Goal: Task Accomplishment & Management: Manage account settings

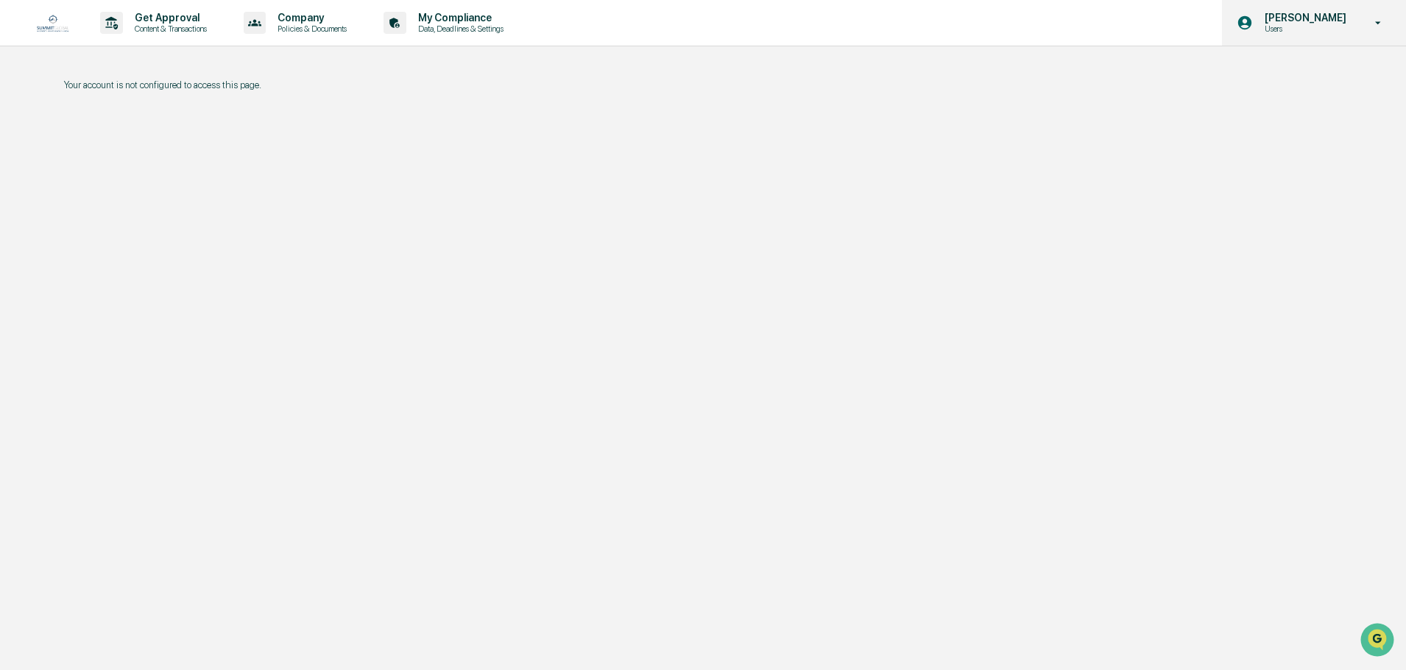
click at [1313, 25] on p "Users" at bounding box center [1303, 29] width 101 height 10
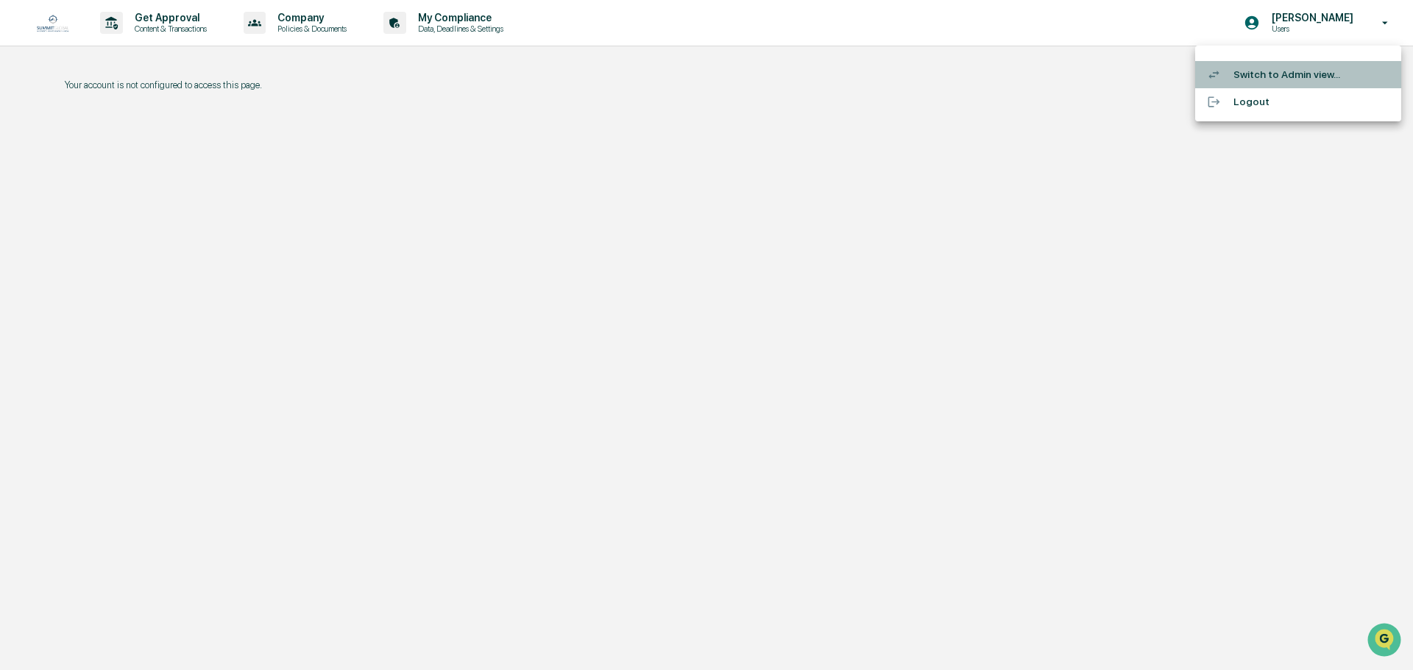
click at [1252, 73] on li "Switch to Admin view..." at bounding box center [1298, 74] width 206 height 27
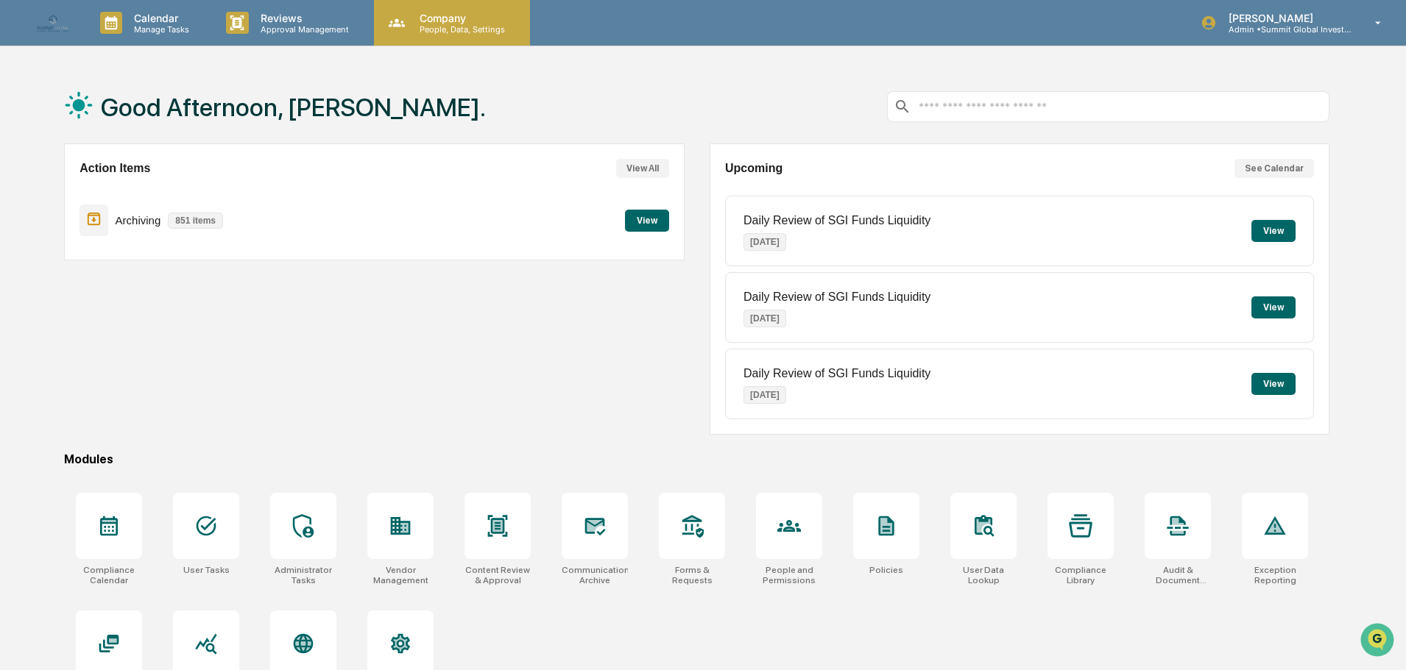
click at [445, 25] on p "People, Data, Settings" at bounding box center [460, 29] width 105 height 10
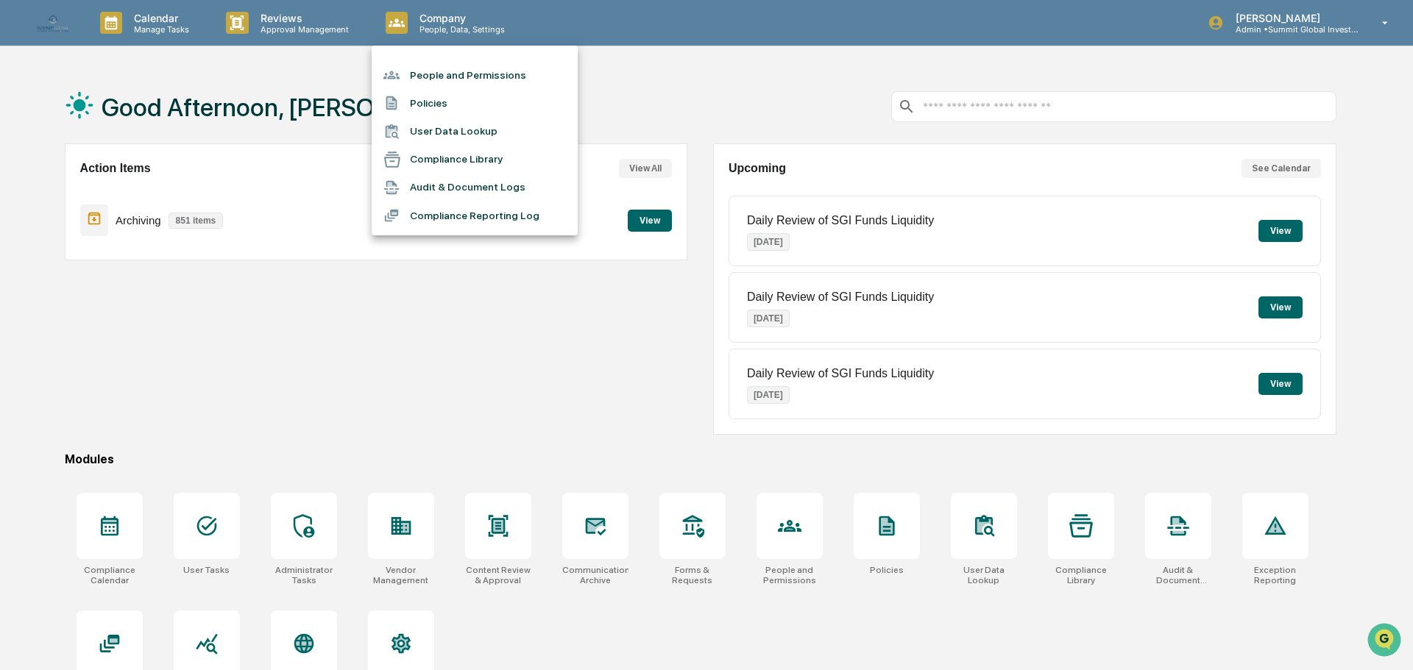
click at [418, 65] on li "People and Permissions" at bounding box center [475, 75] width 206 height 28
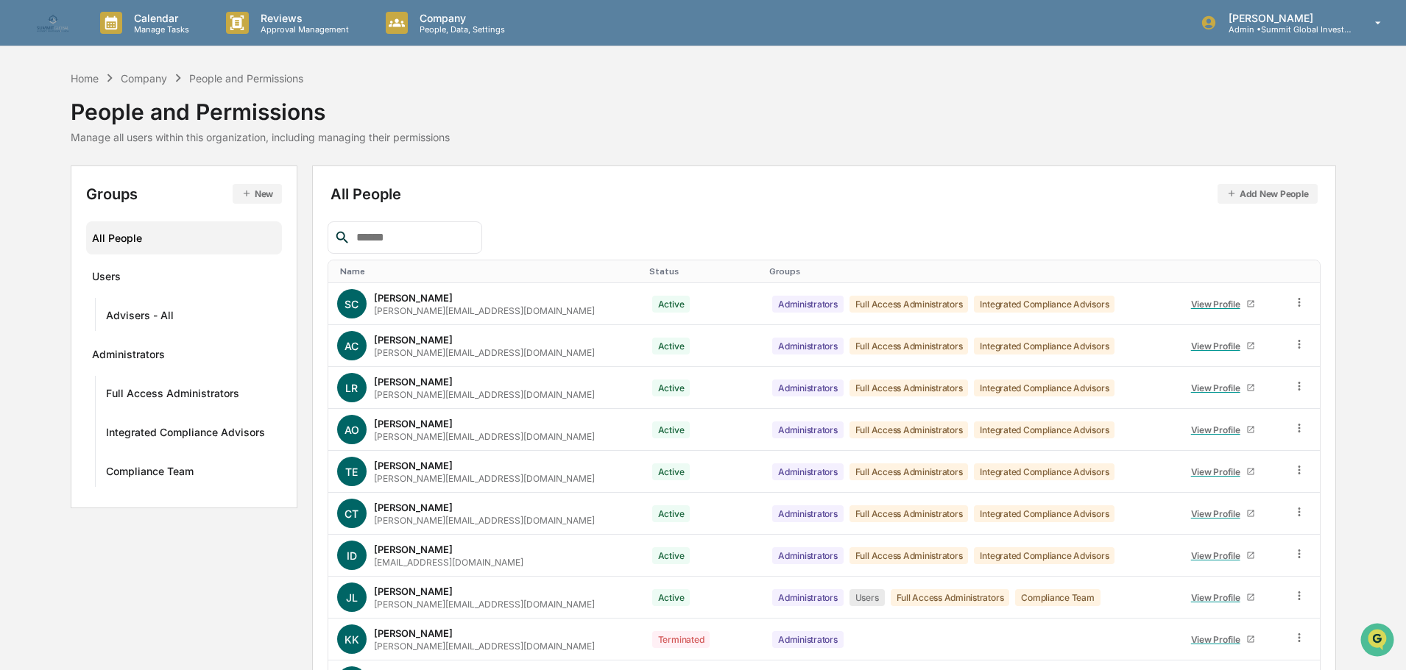
click at [428, 237] on input "text" at bounding box center [412, 237] width 125 height 19
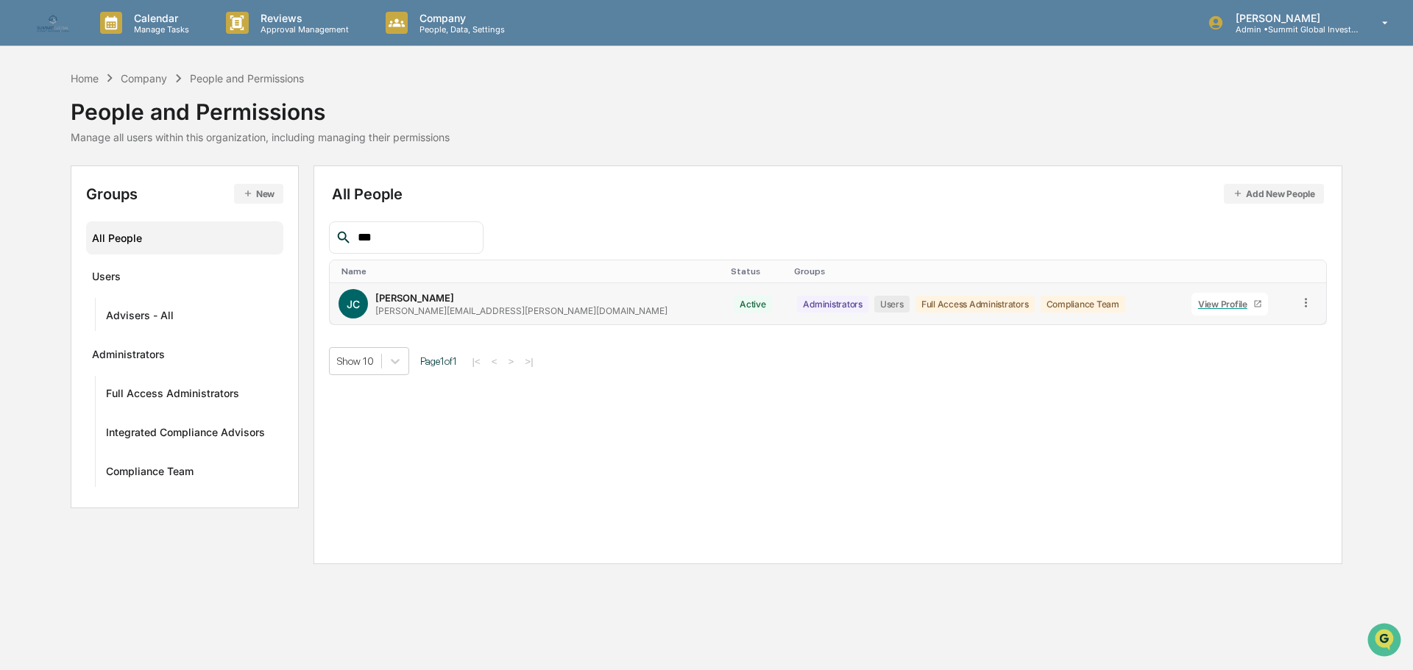
type input "***"
click at [1198, 301] on div "View Profile" at bounding box center [1225, 304] width 55 height 11
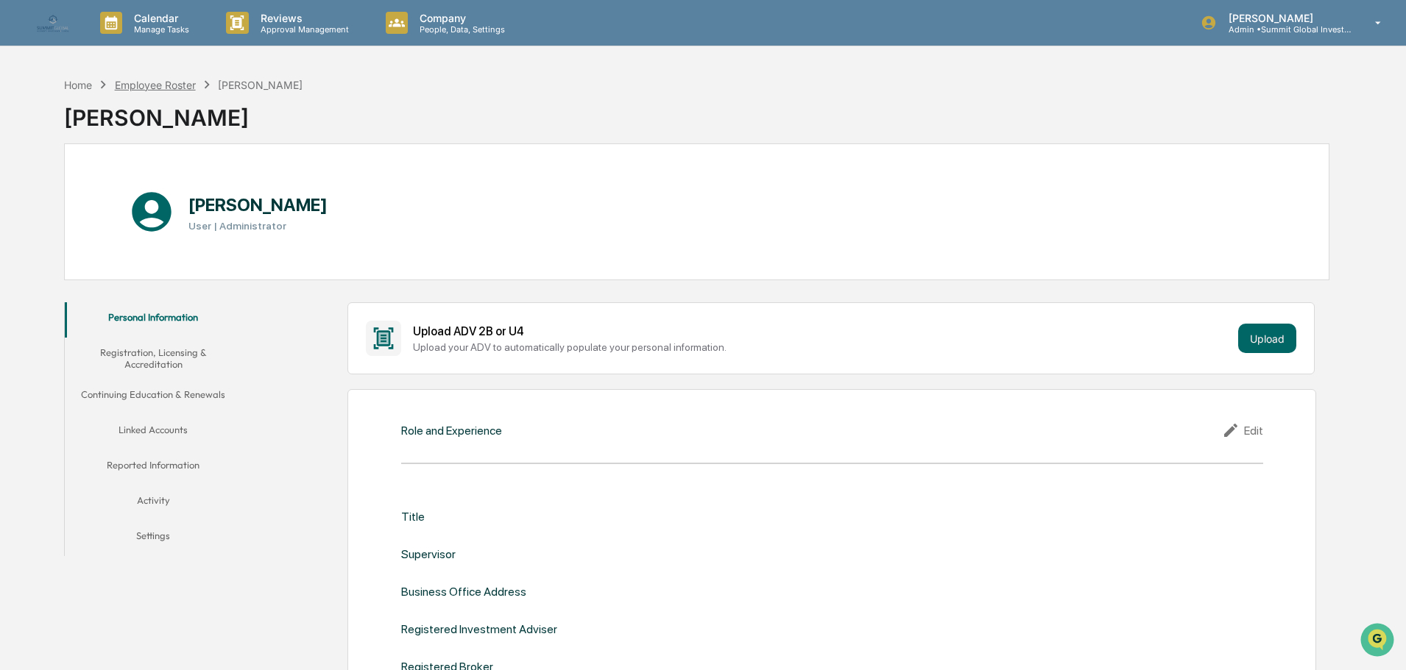
click at [157, 85] on div "Employee Roster" at bounding box center [155, 85] width 81 height 13
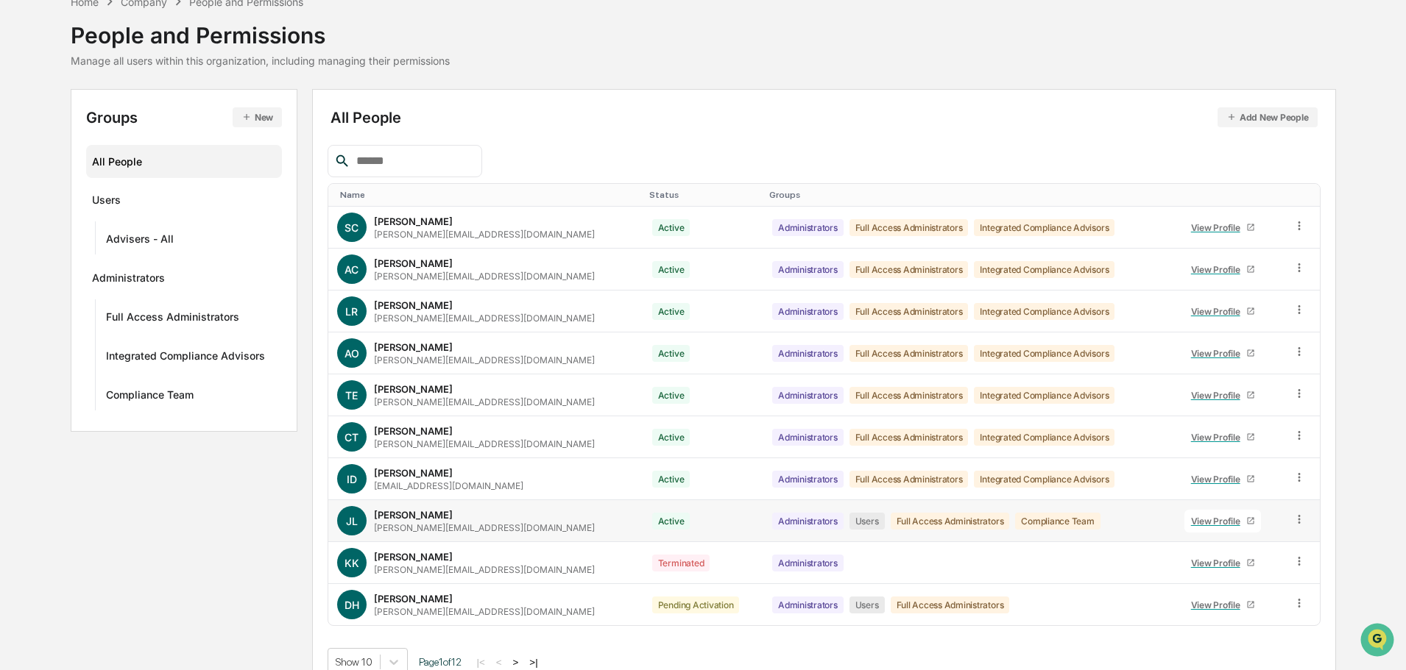
scroll to position [98, 0]
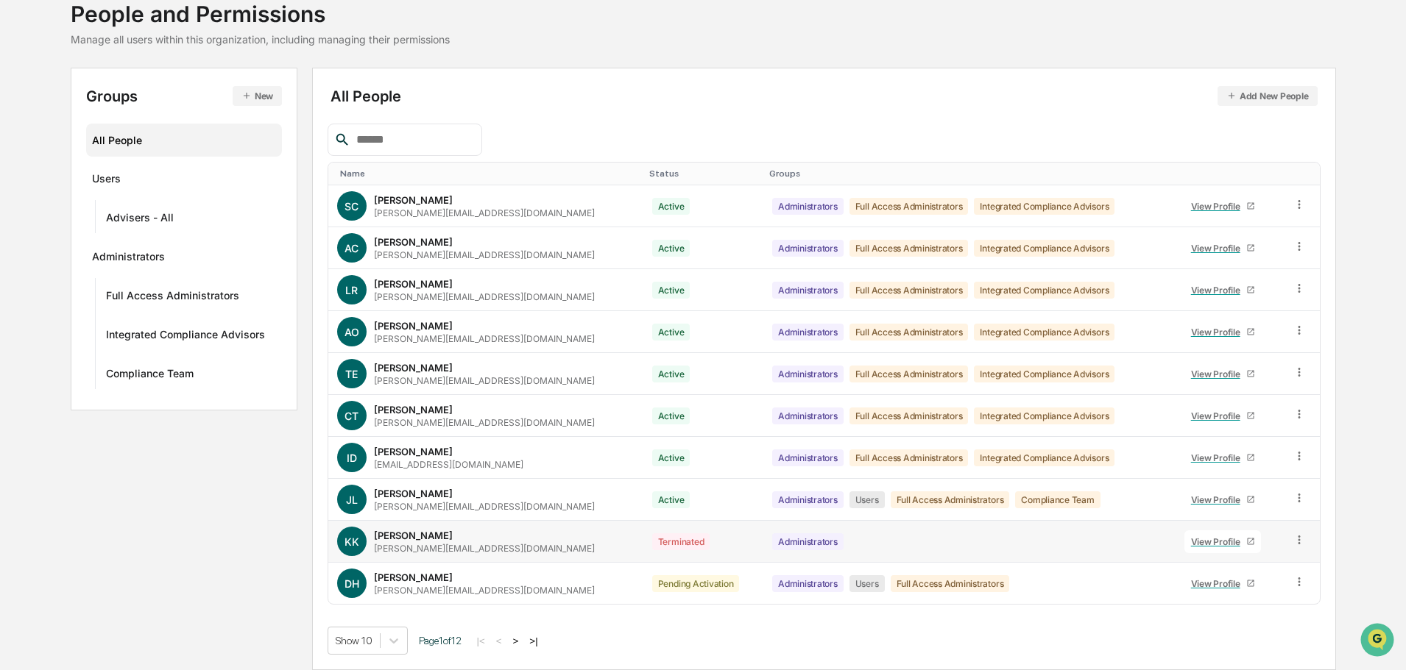
click at [1299, 541] on icon at bounding box center [1299, 541] width 14 height 14
click at [1212, 563] on div "Groups & Permissions" at bounding box center [1230, 565] width 127 height 18
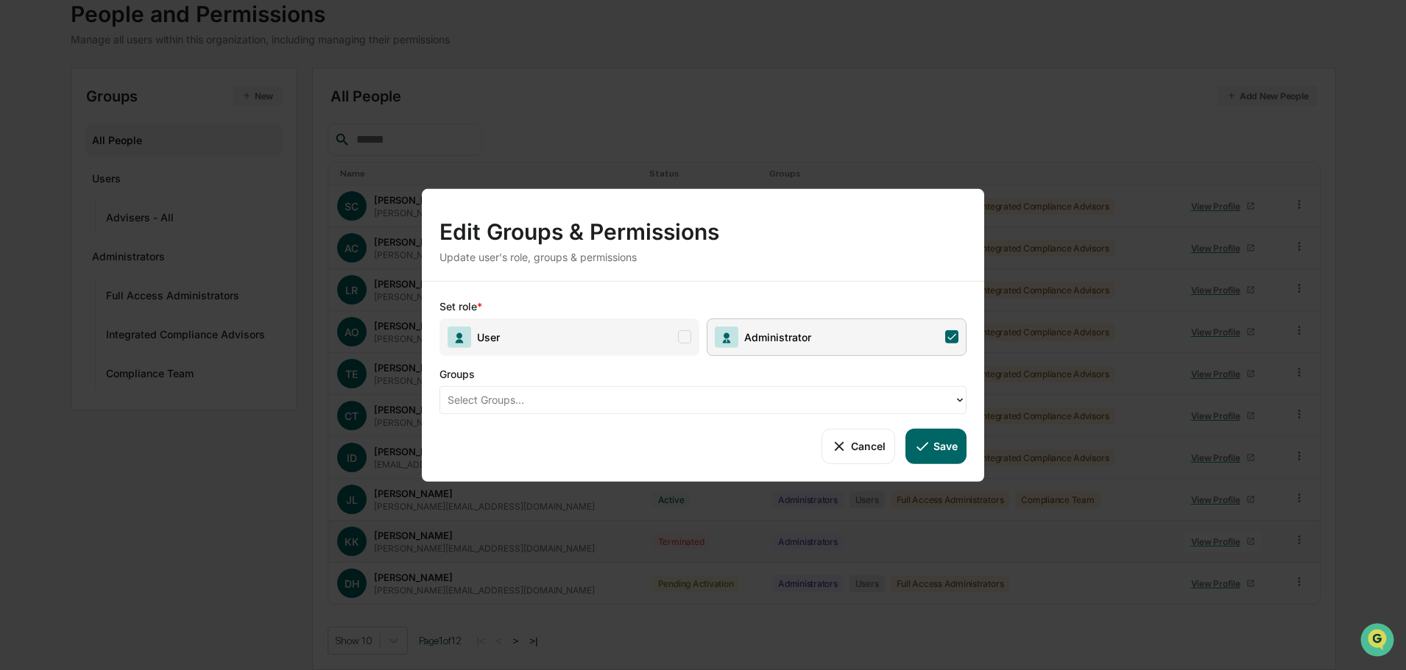
click at [857, 447] on button "Cancel" at bounding box center [857, 445] width 73 height 35
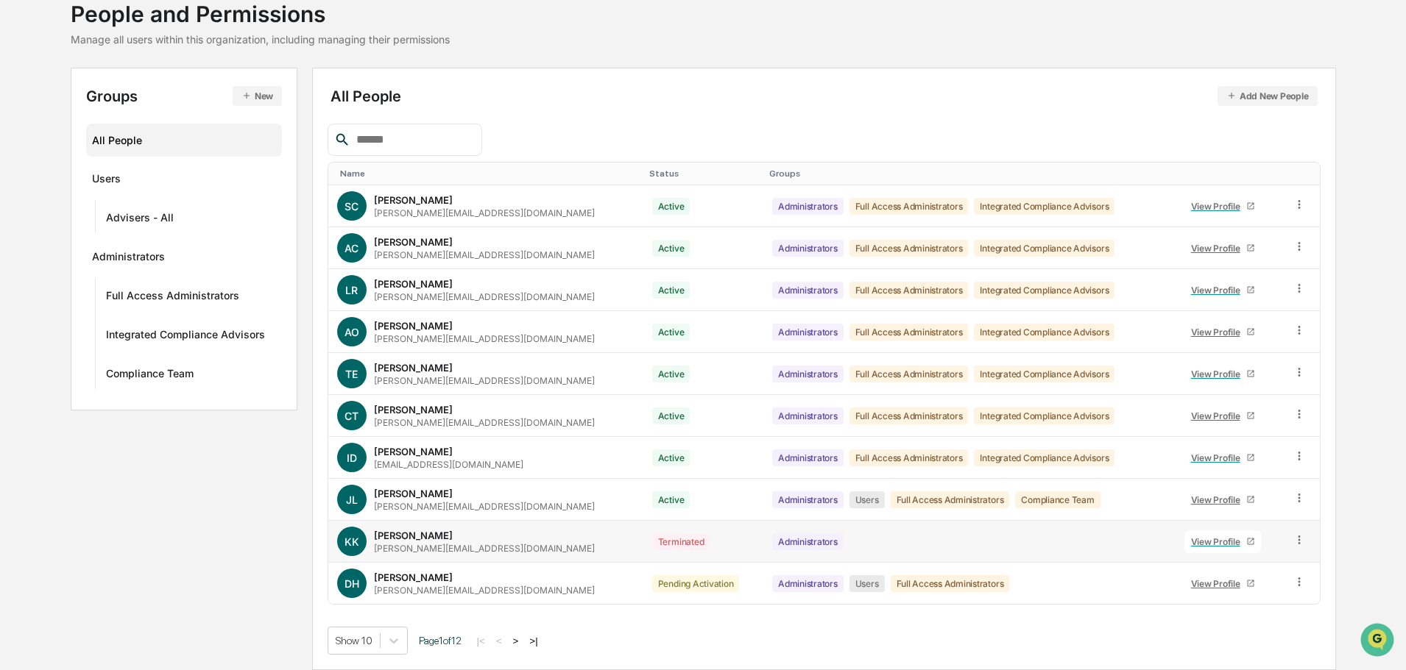
click at [523, 640] on button ">" at bounding box center [516, 641] width 15 height 13
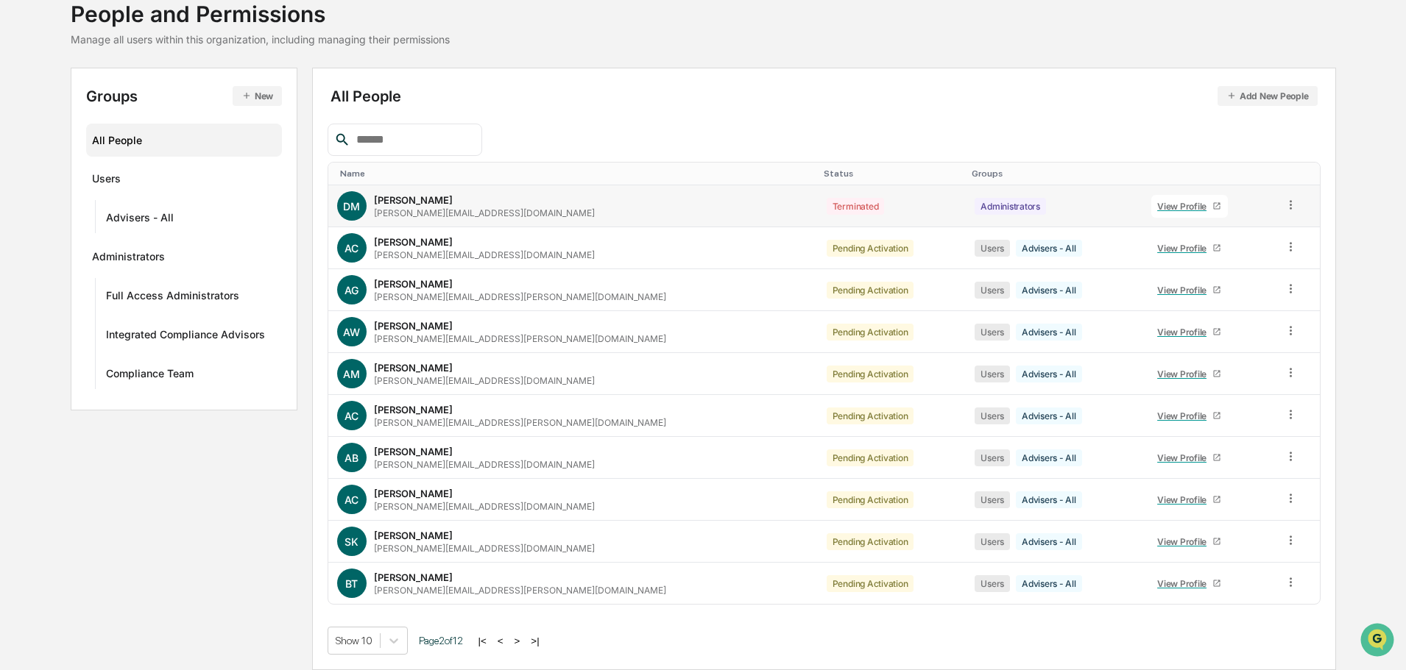
click at [1212, 205] on icon at bounding box center [1216, 206] width 9 height 9
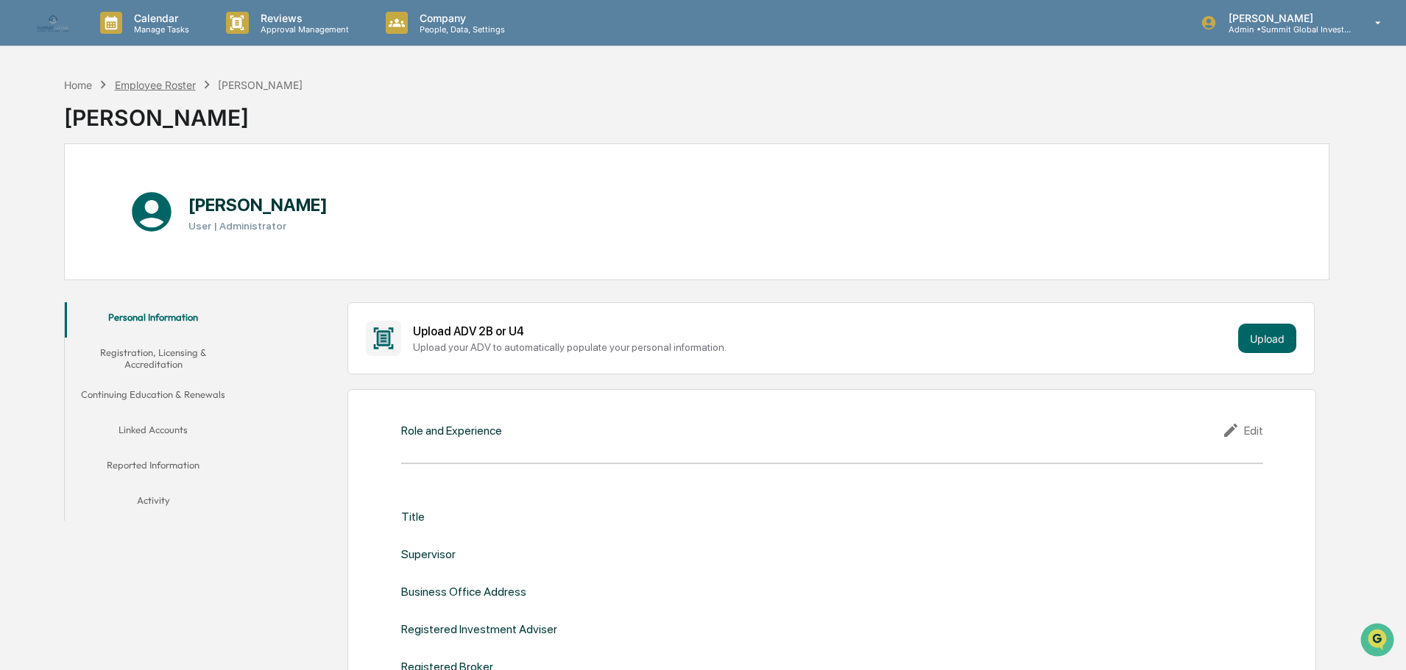
click at [174, 83] on div "Employee Roster" at bounding box center [155, 85] width 81 height 13
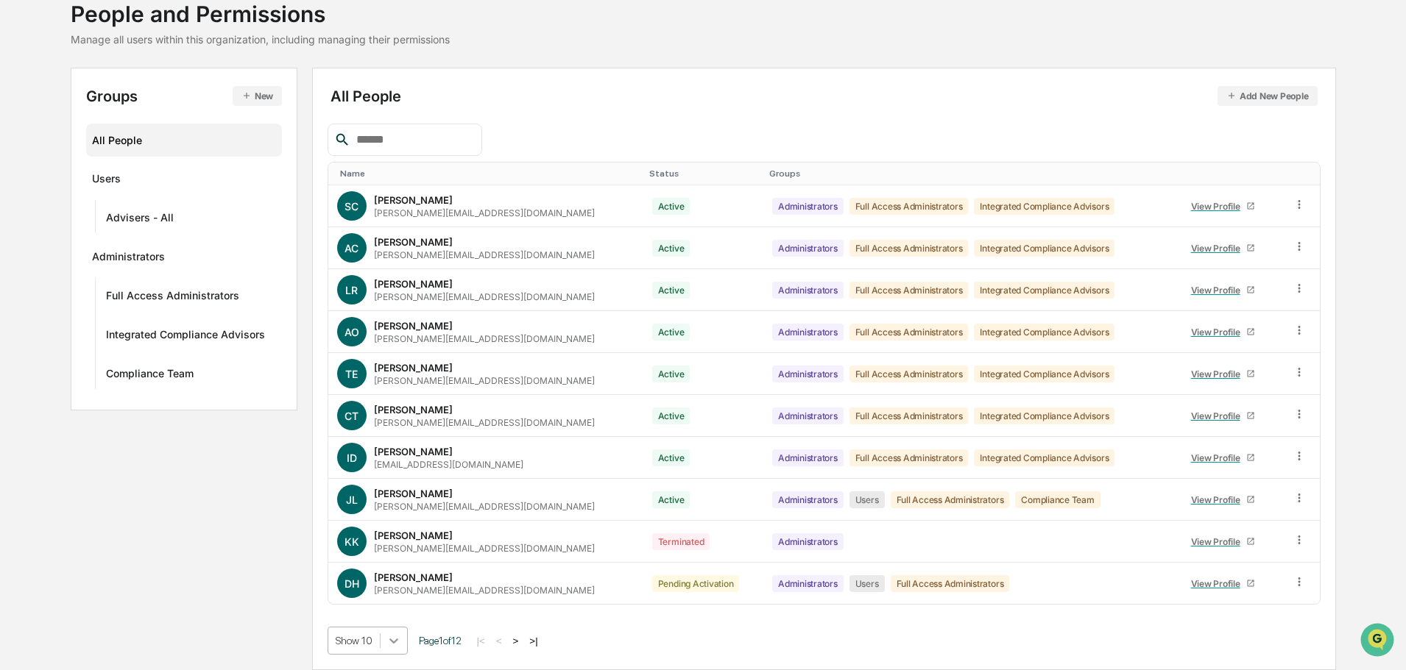
scroll to position [212, 0]
click at [394, 638] on body "Calendar Manage Tasks Reviews Approval Management Company People, Data, Setting…" at bounding box center [703, 286] width 1406 height 768
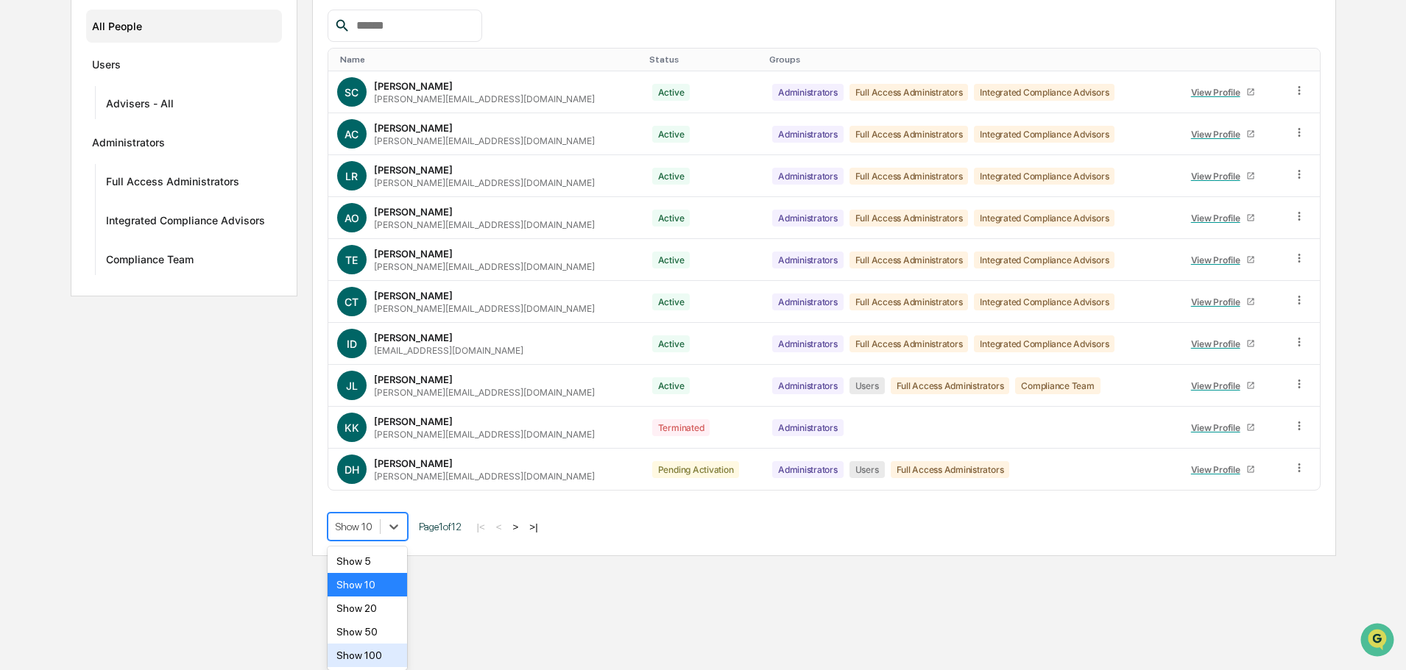
click at [383, 656] on div "Show 100" at bounding box center [367, 656] width 80 height 24
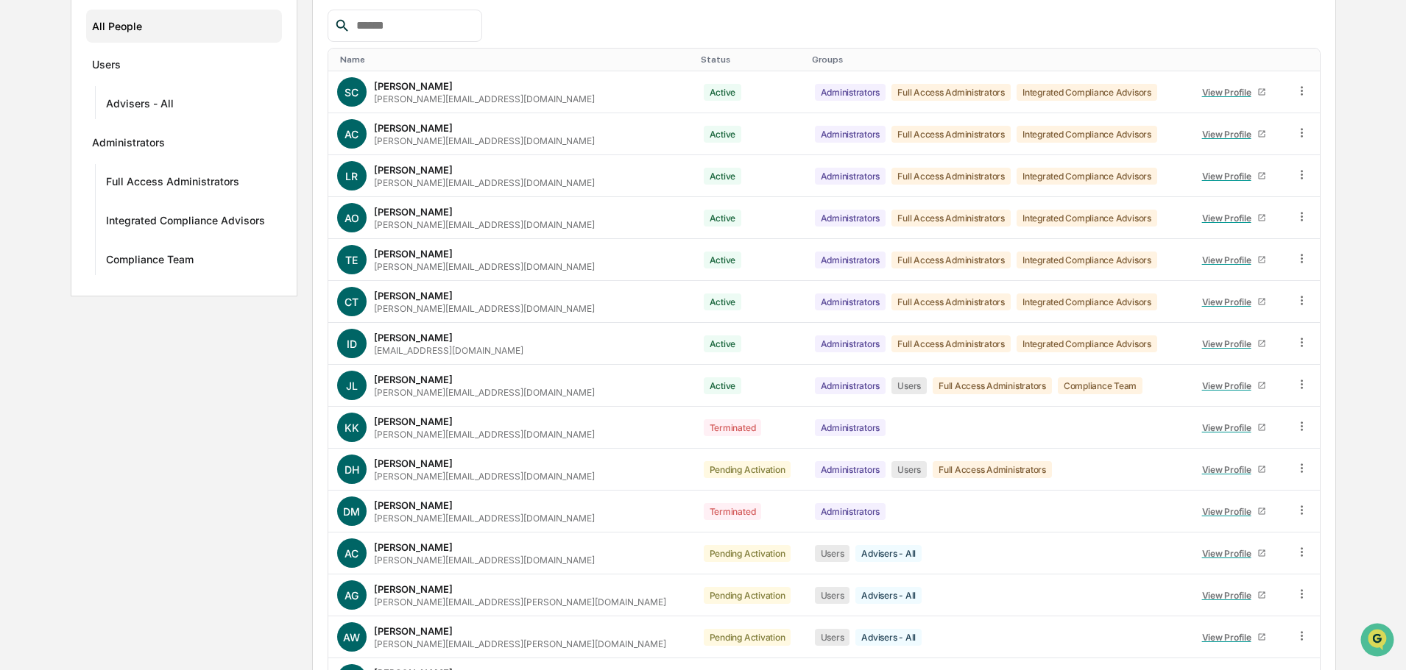
click at [399, 56] on div "Name" at bounding box center [514, 59] width 349 height 10
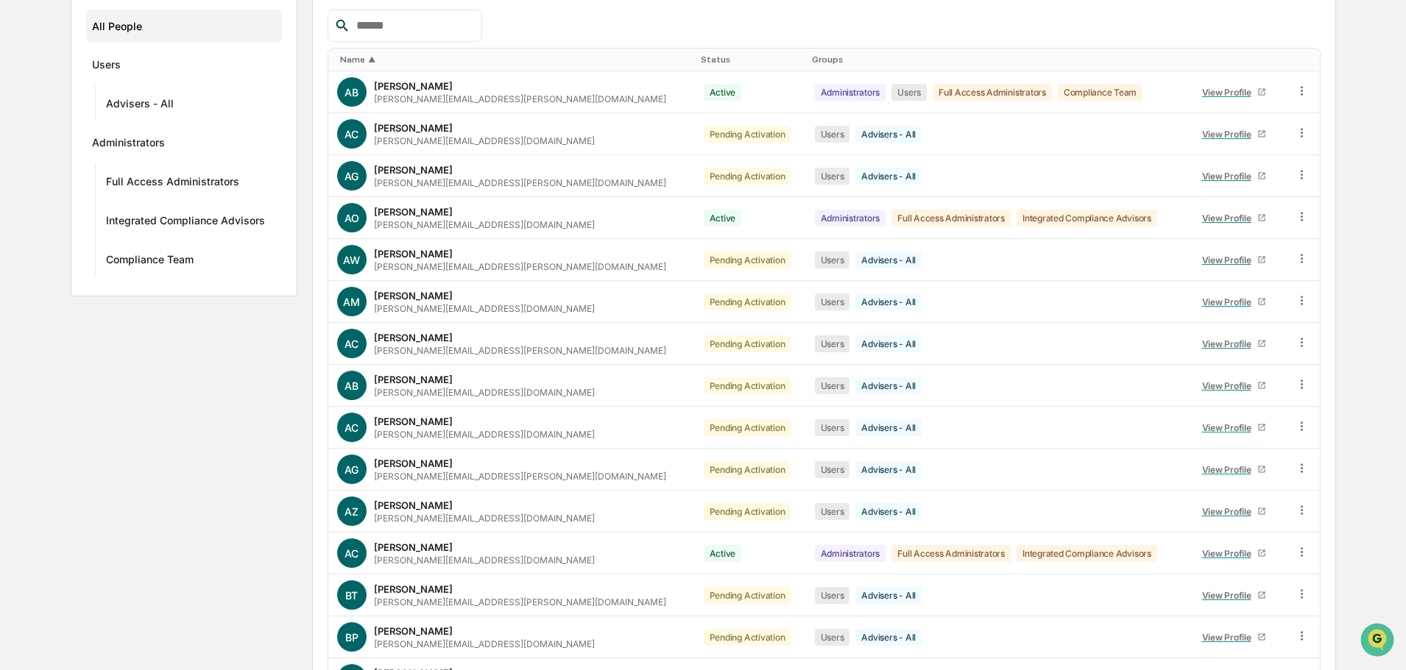
click at [444, 16] on input "text" at bounding box center [412, 25] width 125 height 19
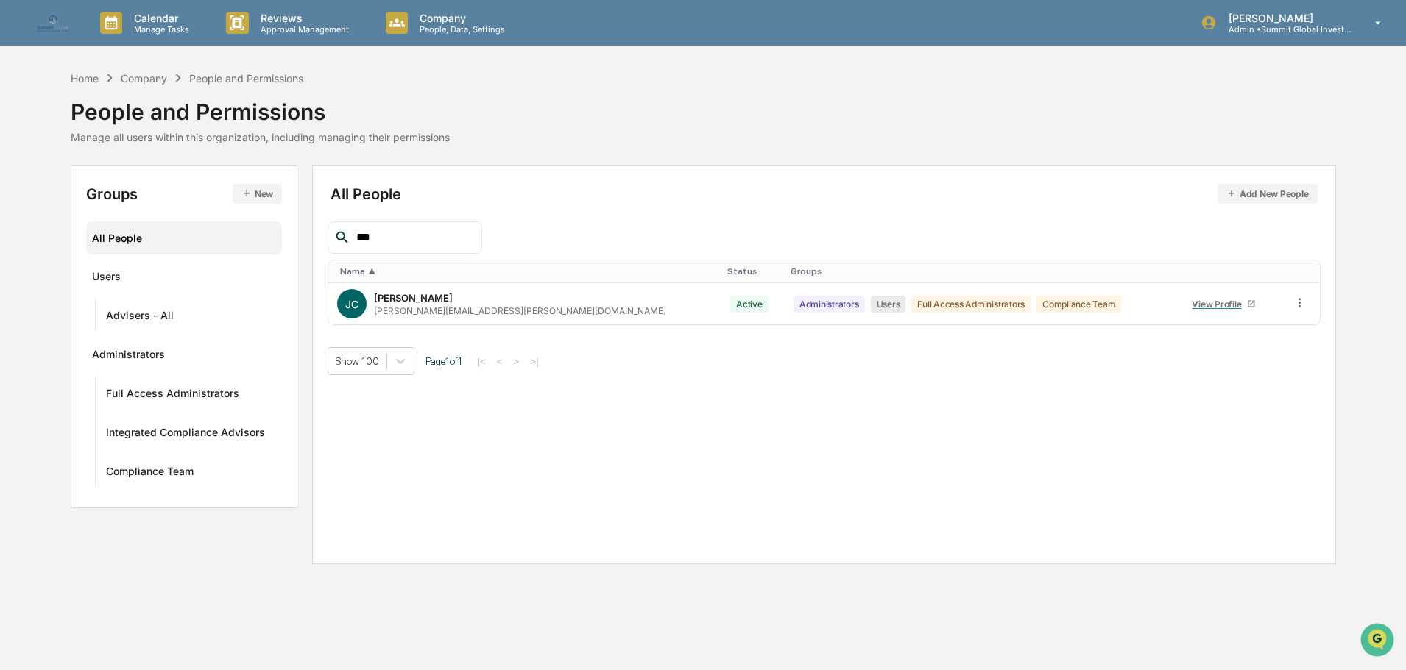
scroll to position [0, 0]
type input "***"
click at [399, 302] on div "[PERSON_NAME]" at bounding box center [414, 298] width 79 height 12
click at [1198, 309] on div "View Profile" at bounding box center [1225, 304] width 55 height 11
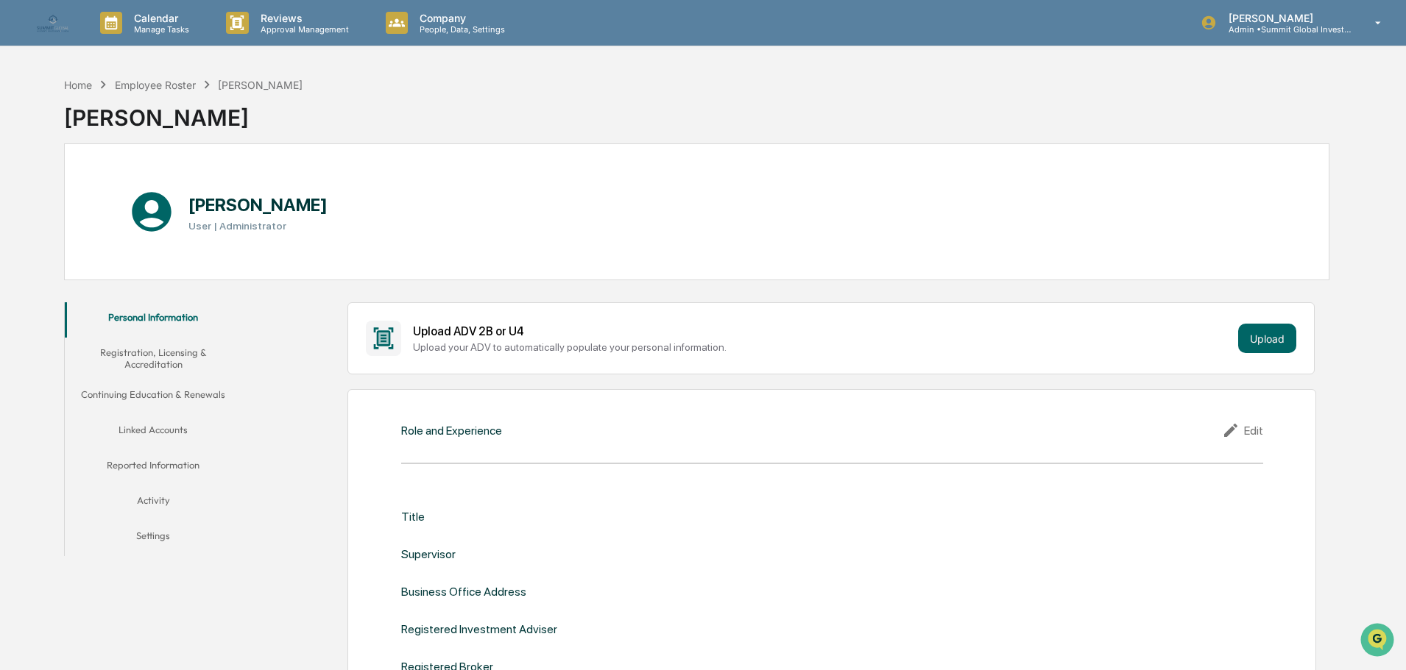
click at [159, 355] on button "Registration, Licensing & Accreditation" at bounding box center [153, 359] width 177 height 42
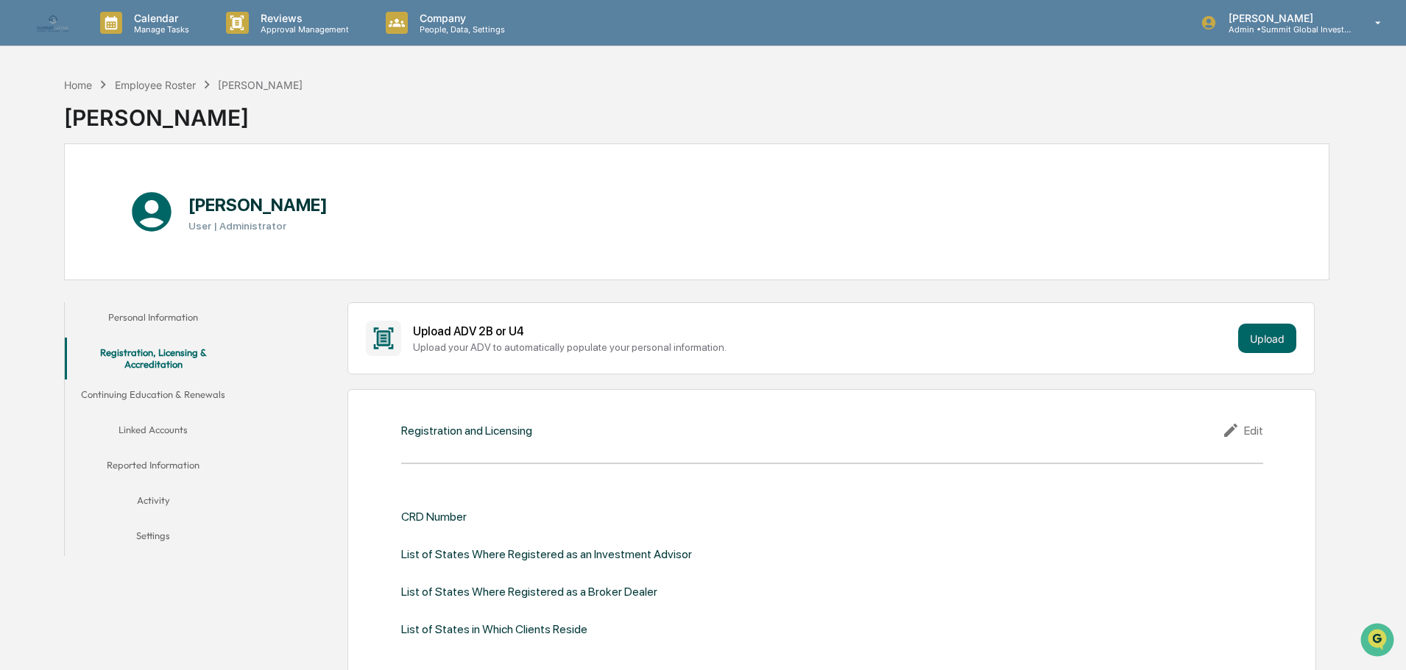
click at [155, 393] on button "Continuing Education & Renewals" at bounding box center [153, 397] width 177 height 35
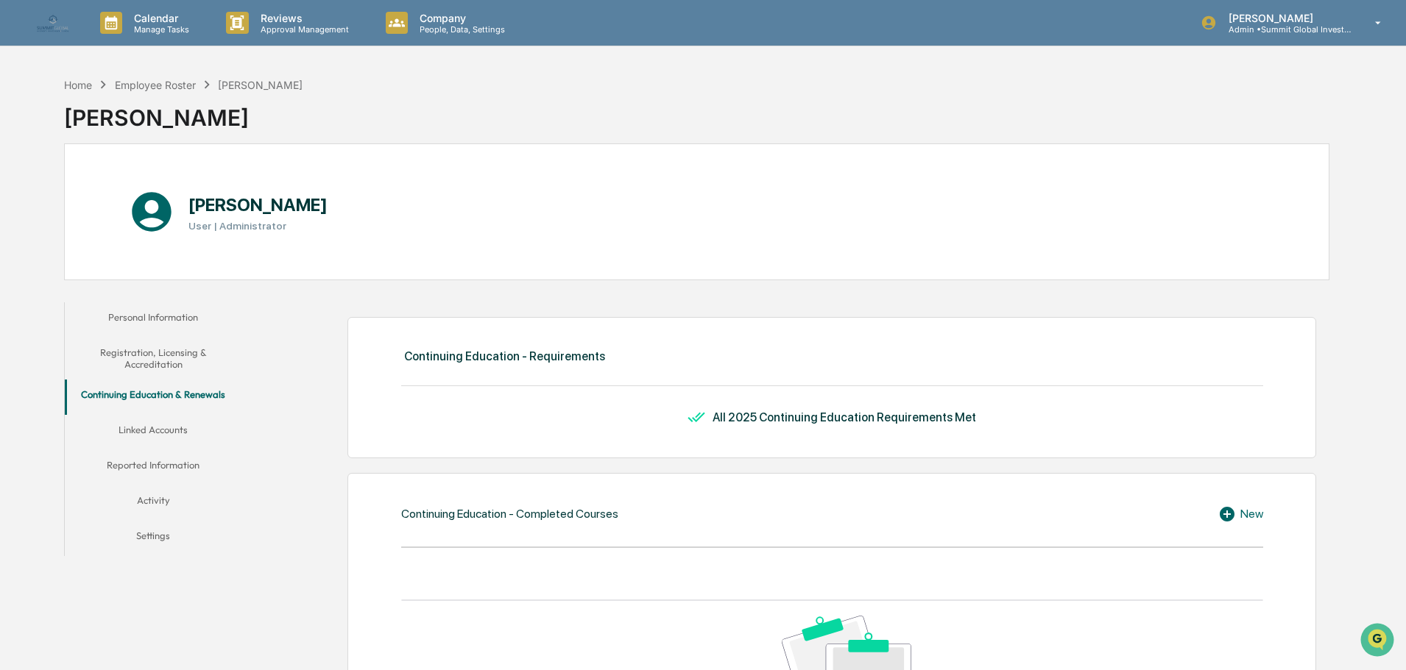
click at [181, 428] on button "Linked Accounts" at bounding box center [153, 432] width 177 height 35
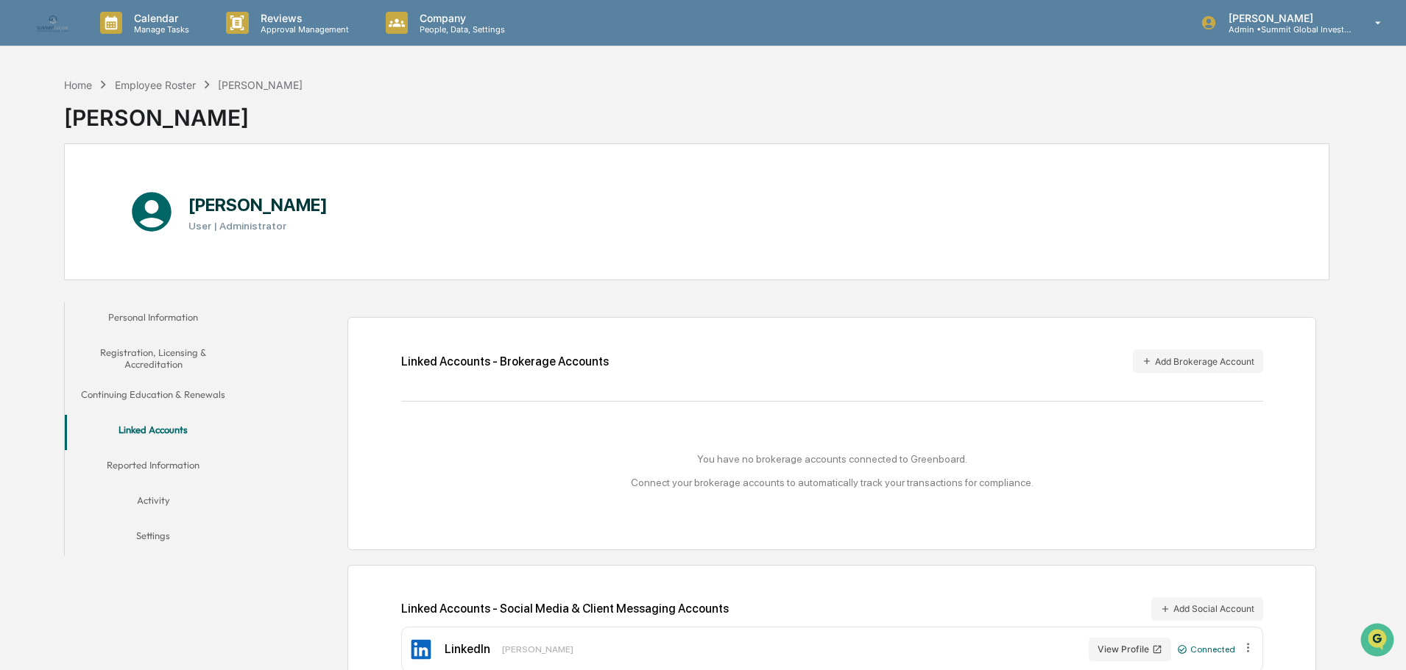
scroll to position [70, 0]
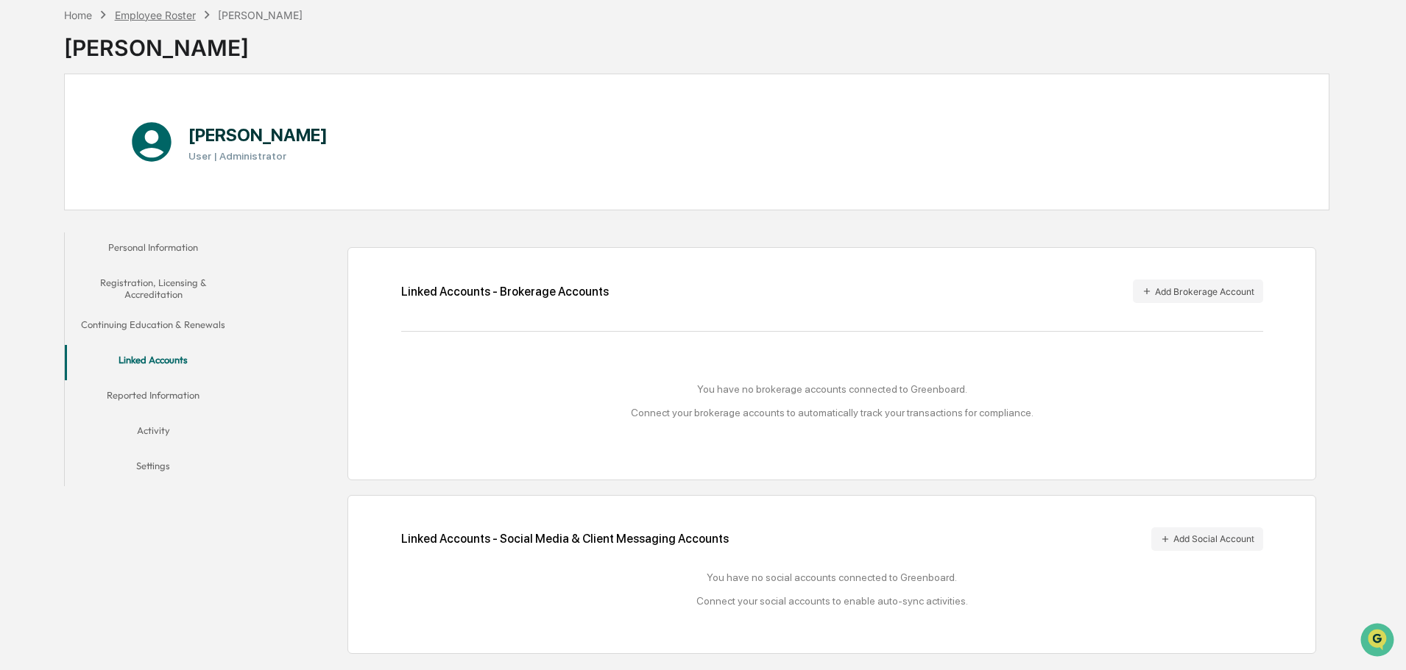
click at [175, 15] on div "Employee Roster" at bounding box center [155, 15] width 81 height 13
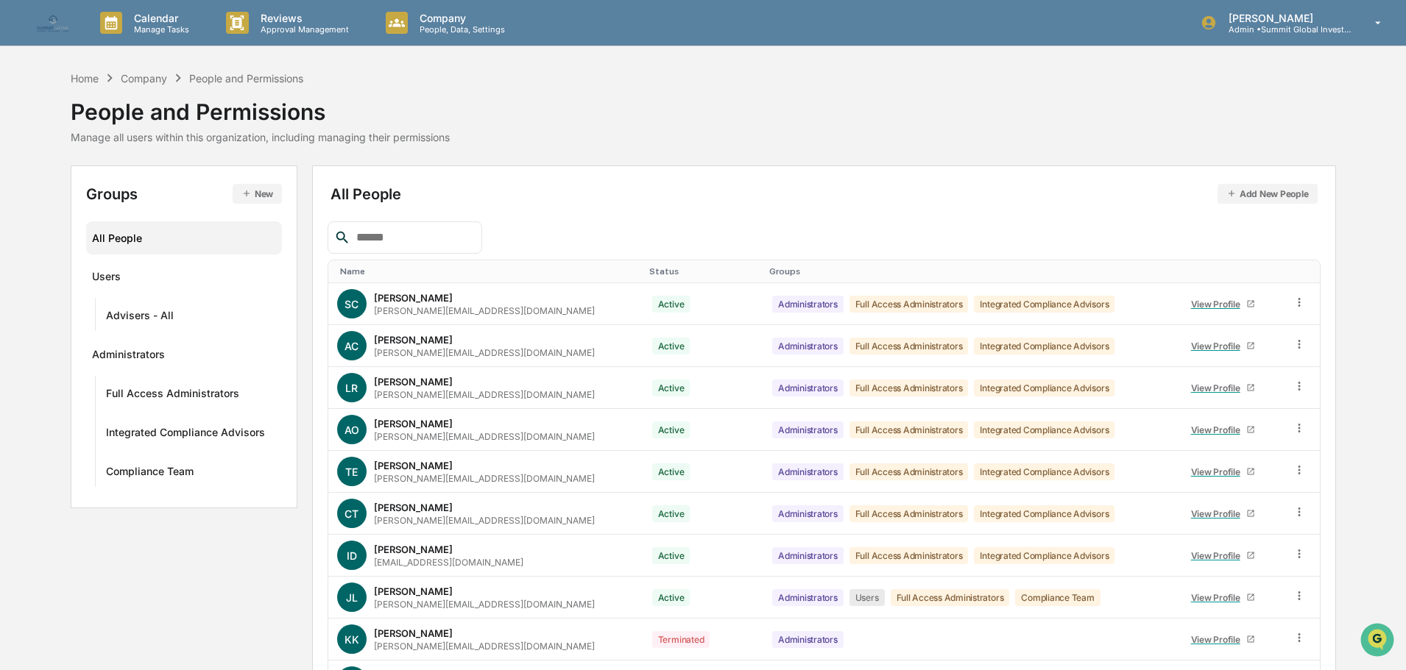
click at [416, 233] on input "text" at bounding box center [412, 237] width 125 height 19
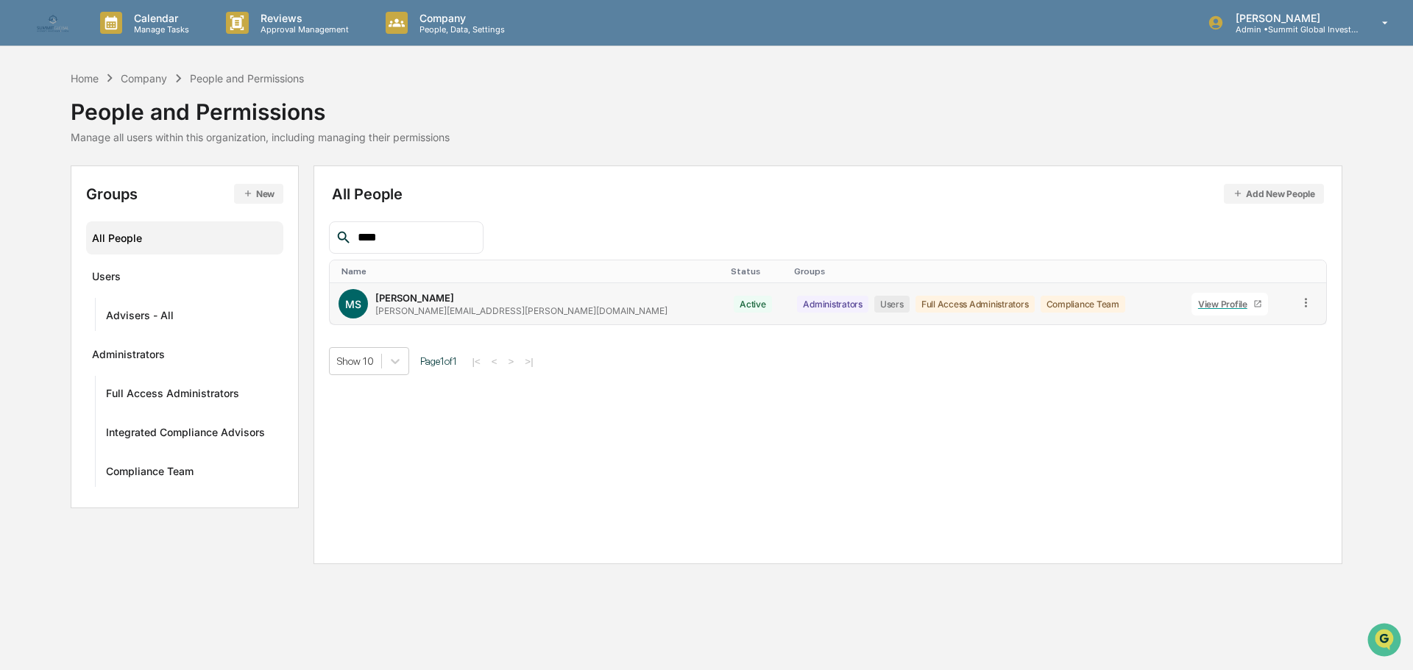
type input "****"
click at [422, 300] on div "[PERSON_NAME]" at bounding box center [414, 298] width 79 height 12
click at [263, 353] on div "···" at bounding box center [265, 353] width 26 height 24
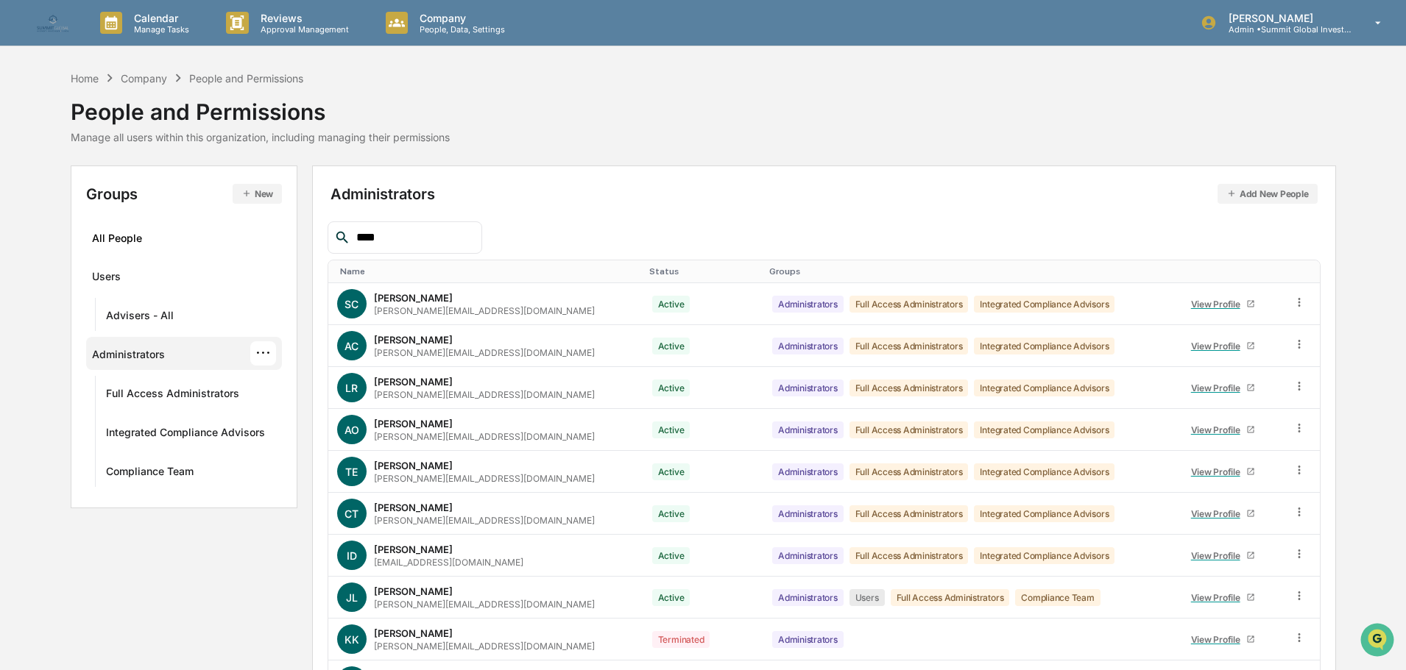
drag, startPoint x: 230, startPoint y: 352, endPoint x: 198, endPoint y: 256, distance: 100.8
click at [198, 256] on div "Groups New All People Users Advisers - All Administrators ··· Full Access Admin…" at bounding box center [184, 337] width 227 height 343
click at [259, 194] on button "New" at bounding box center [257, 194] width 49 height 20
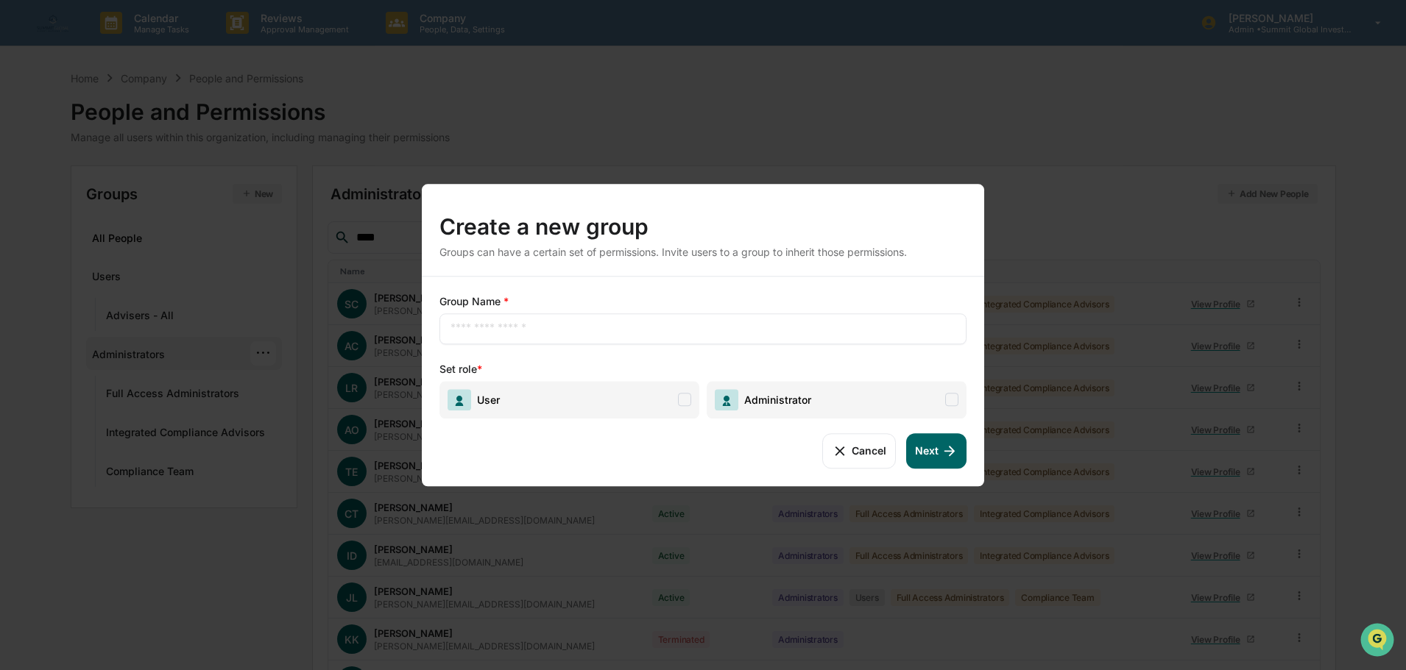
click at [840, 394] on span "Administrator" at bounding box center [836, 400] width 260 height 38
click at [623, 325] on input "text" at bounding box center [702, 329] width 505 height 15
type input "**********"
click at [915, 451] on button "Next" at bounding box center [936, 450] width 60 height 35
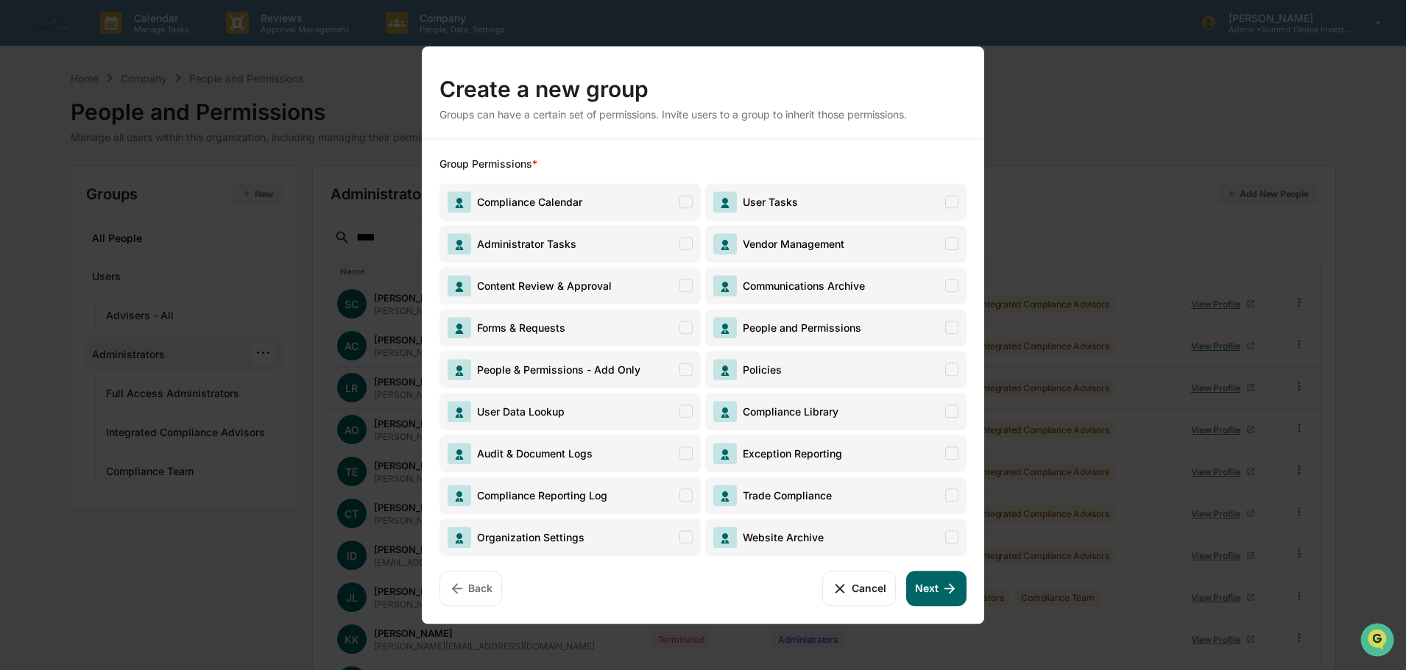
click at [674, 201] on span "Compliance Calendar" at bounding box center [569, 202] width 261 height 38
click at [856, 591] on button "Cancel" at bounding box center [858, 588] width 73 height 35
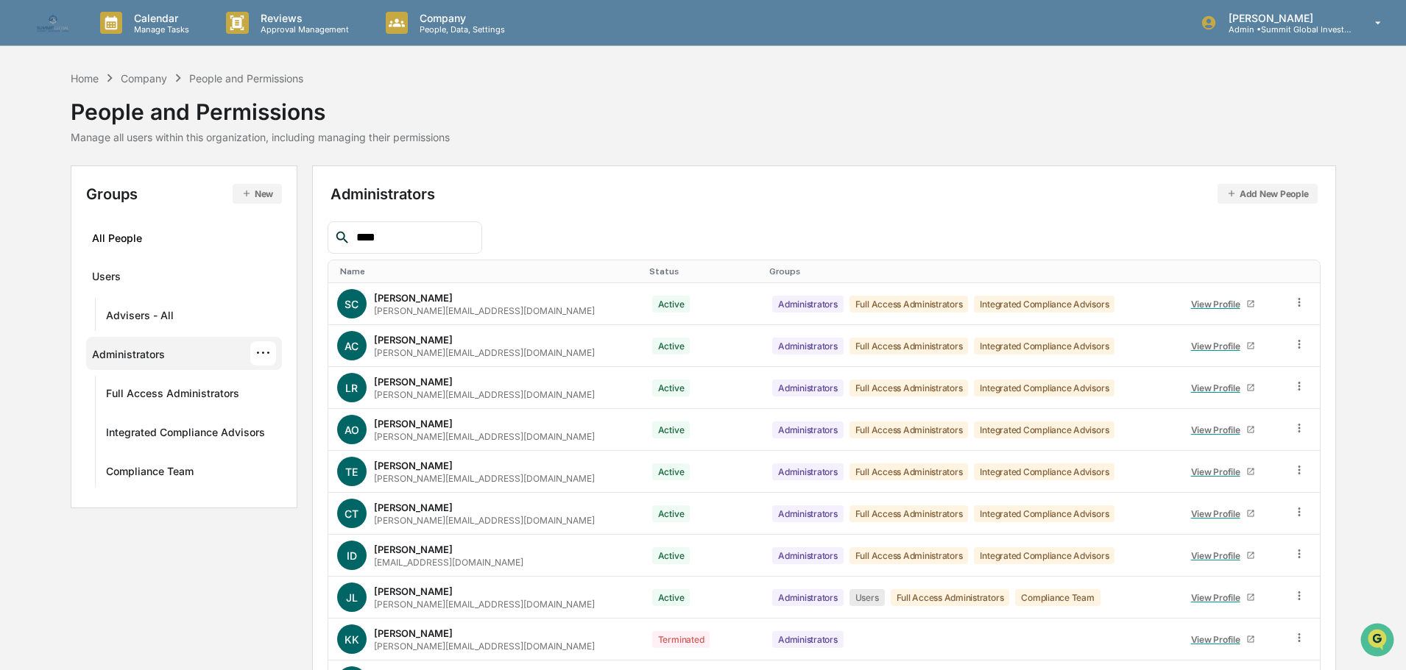
click at [258, 357] on div "···" at bounding box center [263, 353] width 26 height 24
click at [261, 391] on div "···" at bounding box center [263, 392] width 26 height 24
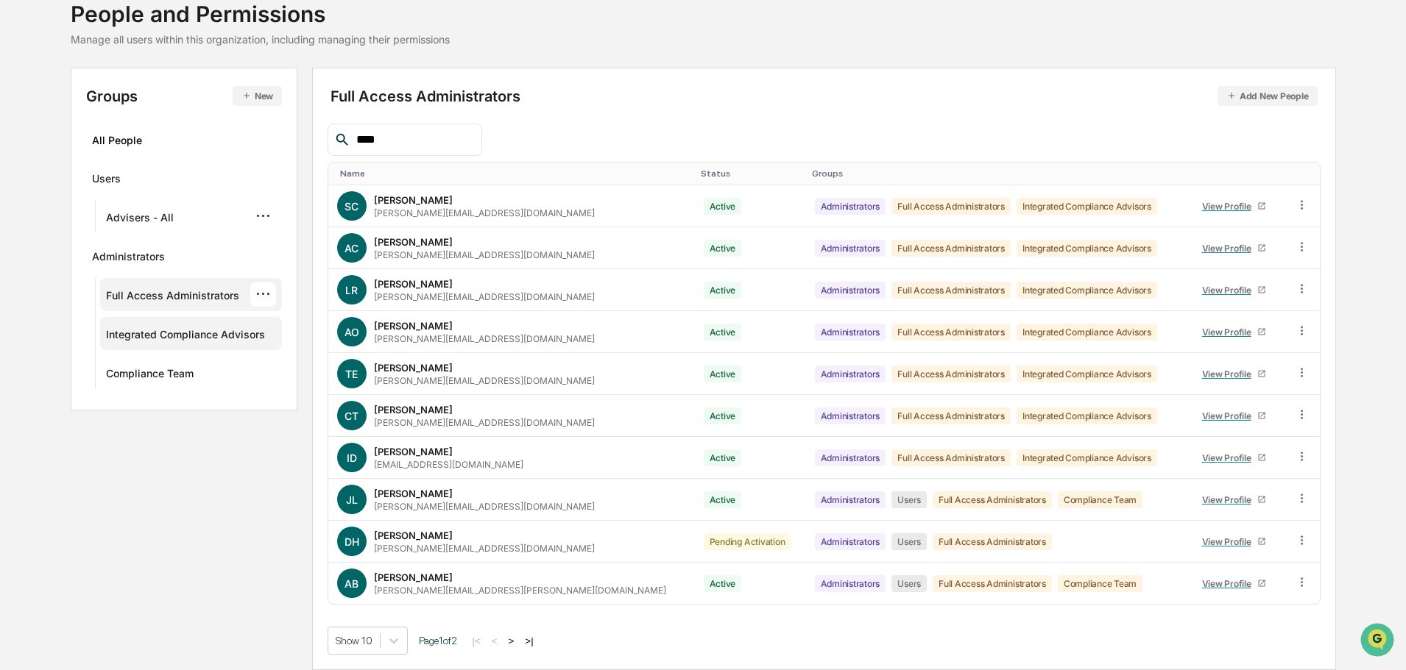
scroll to position [98, 0]
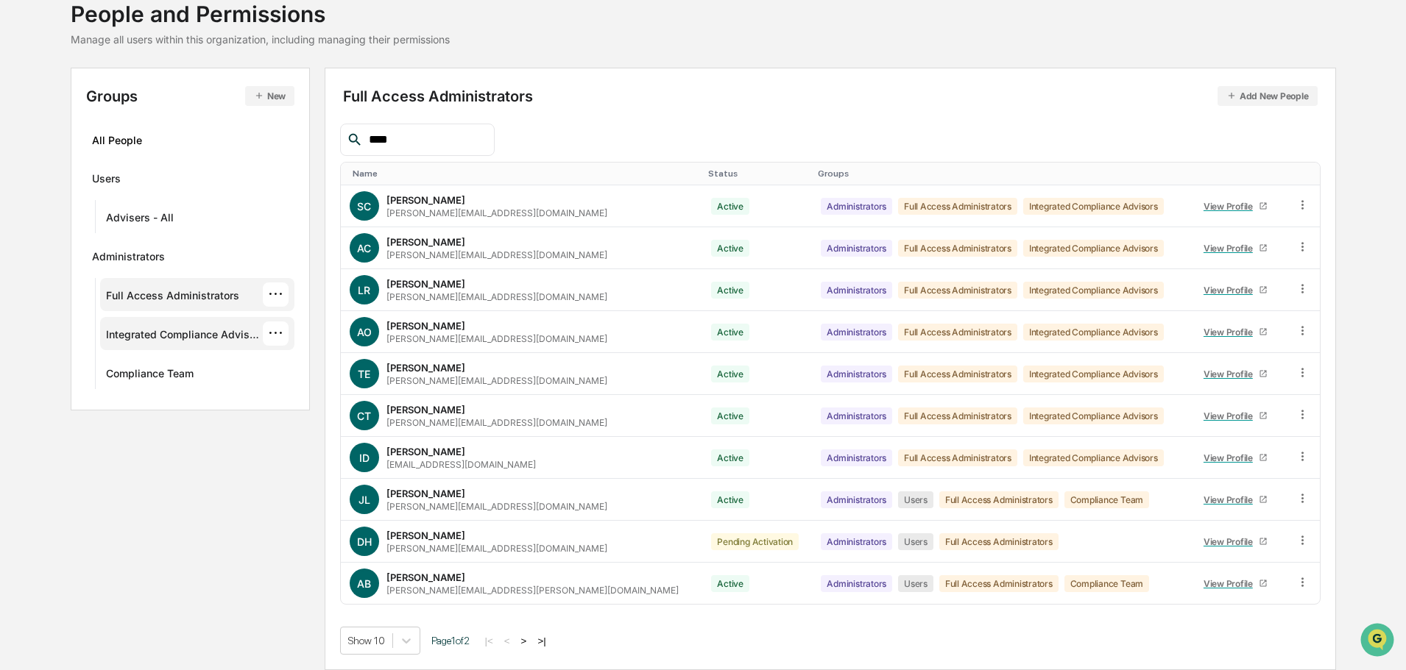
click at [274, 335] on div "···" at bounding box center [276, 334] width 26 height 24
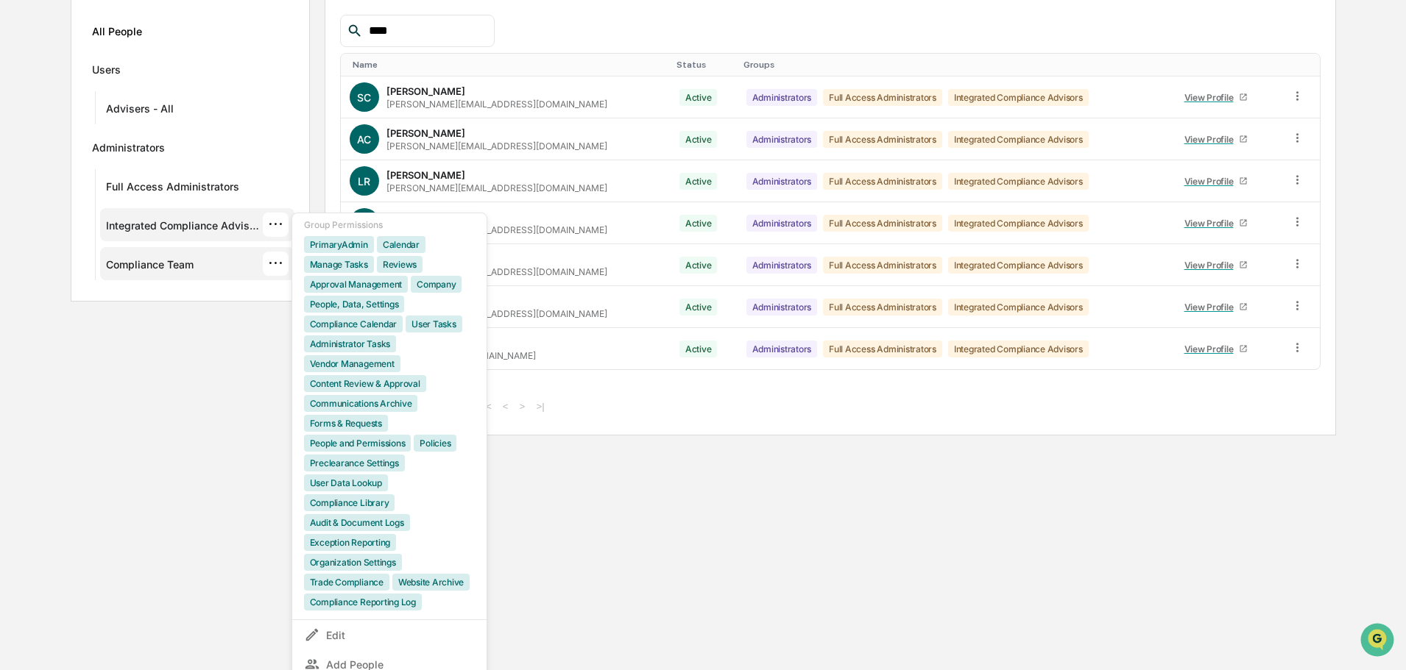
scroll to position [0, 0]
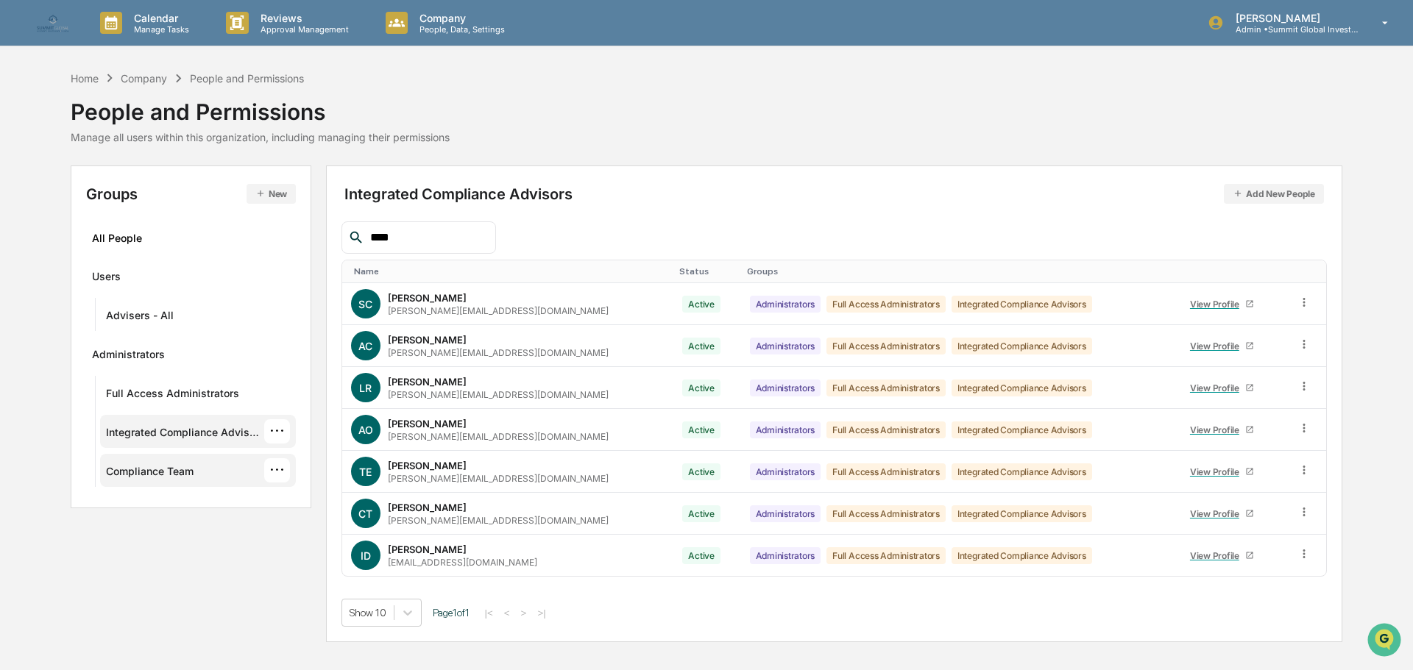
click at [276, 468] on div "···" at bounding box center [277, 470] width 26 height 24
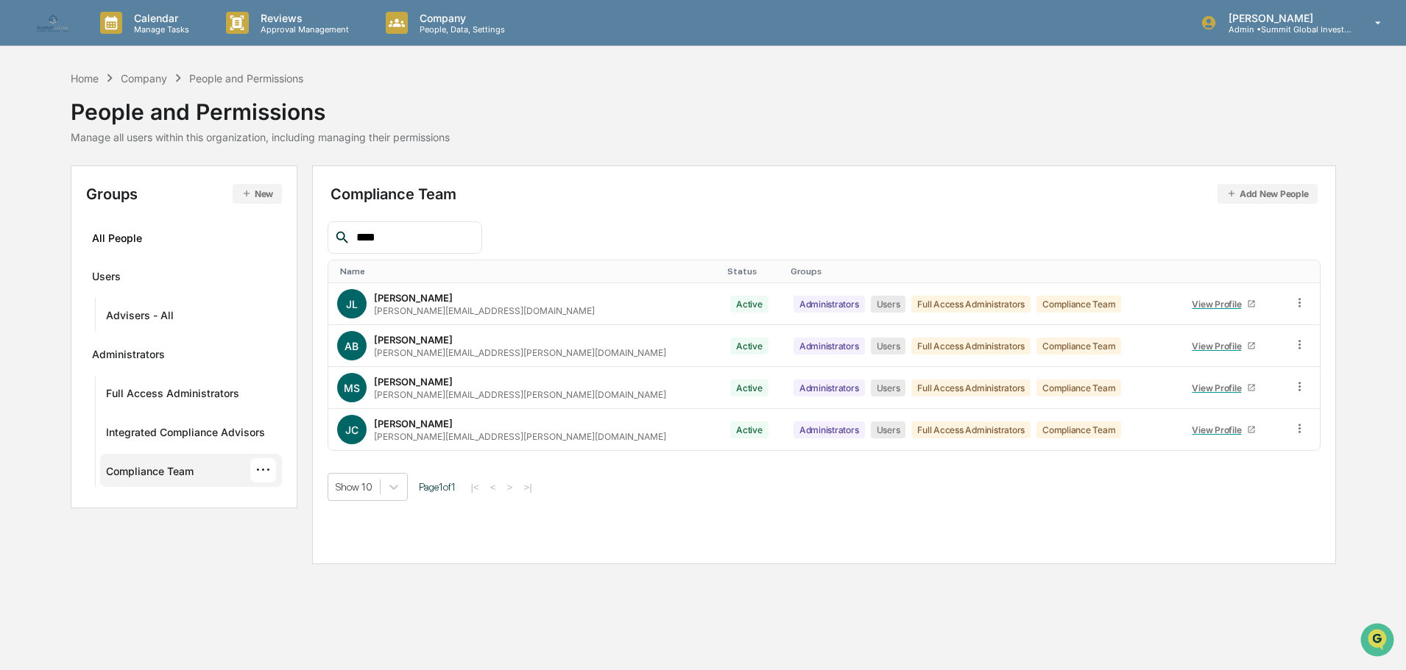
click at [595, 500] on div "Show 10 Page 1 of 1 |< < > >|" at bounding box center [823, 487] width 993 height 28
click at [428, 239] on input "****" at bounding box center [414, 237] width 125 height 19
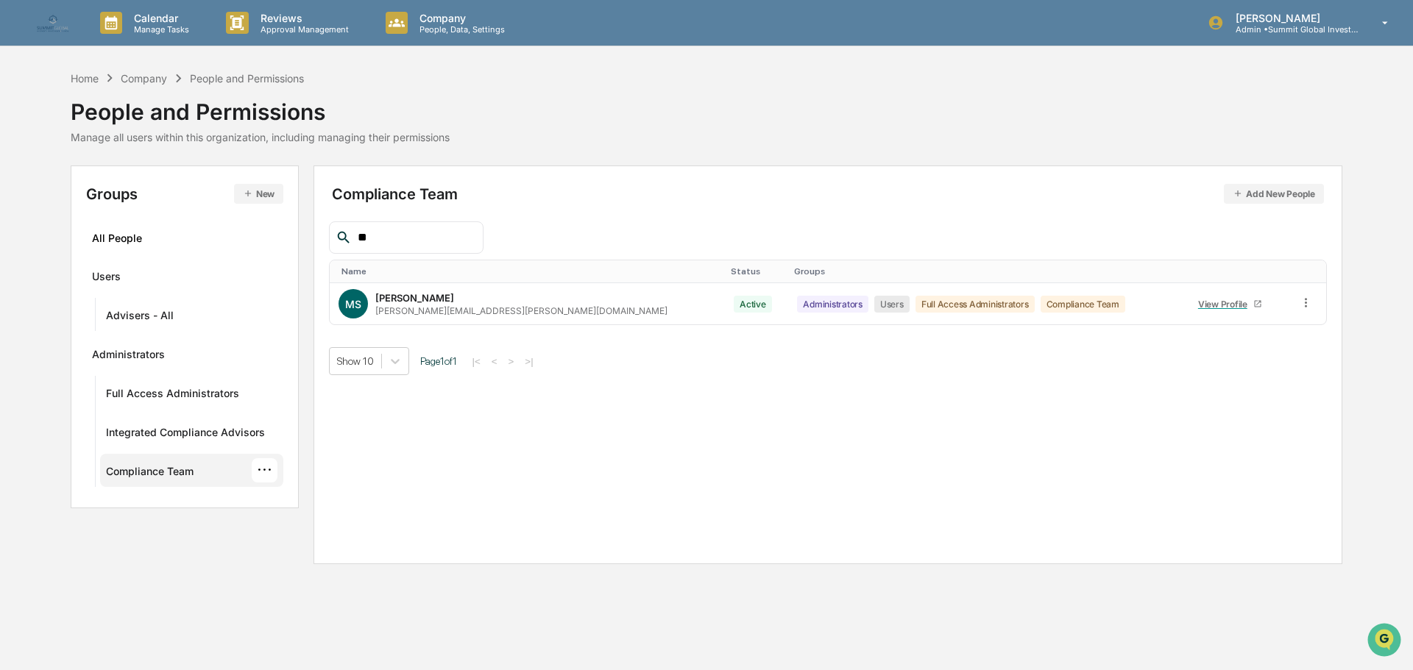
type input "*"
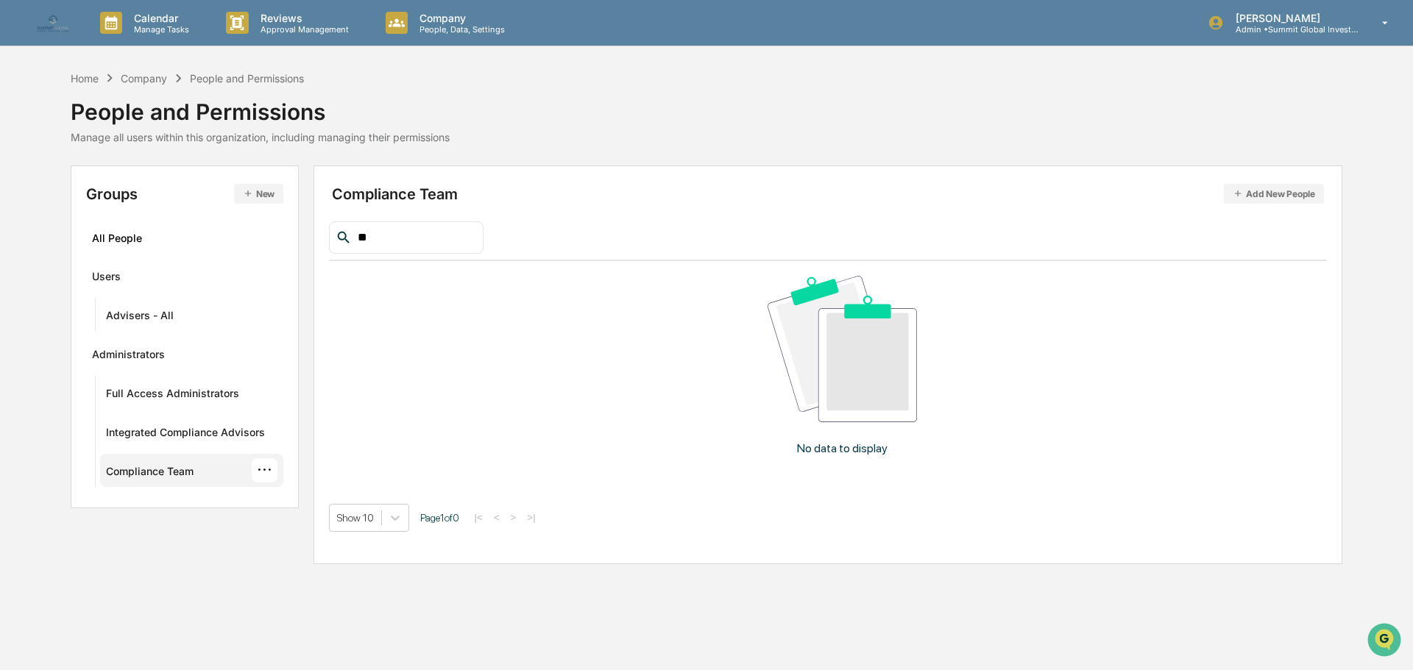
type input "*"
